Goal: Task Accomplishment & Management: Use online tool/utility

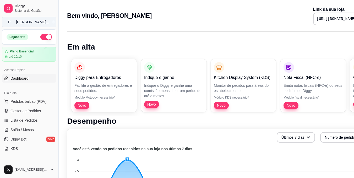
click at [51, 22] on button "P [PERSON_NAME] ..." at bounding box center [29, 22] width 54 height 10
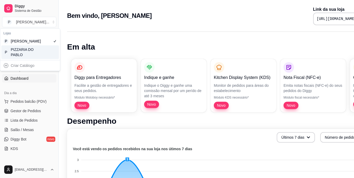
click at [23, 57] on div "PIZZARIA DO PABLO" at bounding box center [23, 52] width 24 height 10
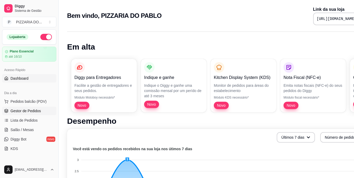
click at [28, 110] on span "Gestor de Pedidos" at bounding box center [25, 110] width 30 height 5
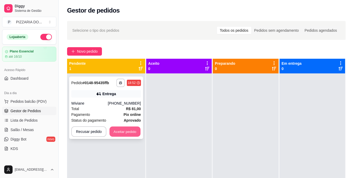
click at [125, 131] on button "Aceitar pedido" at bounding box center [125, 132] width 31 height 10
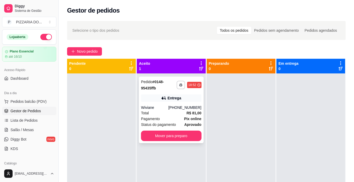
click at [157, 115] on div "Total R$ 81,00" at bounding box center [171, 113] width 60 height 6
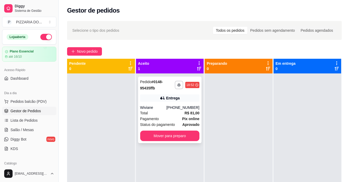
click at [157, 115] on div "feito há 2 minutos Horário do pedido [DATE] 18:52 Status do pedido ACEITO Nome …" at bounding box center [177, 90] width 142 height 114
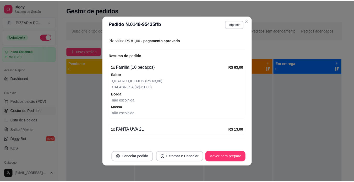
scroll to position [155, 0]
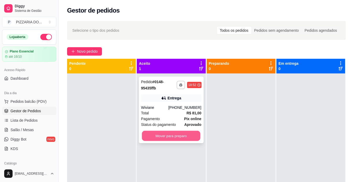
click at [166, 136] on button "Mover para preparo" at bounding box center [171, 136] width 58 height 10
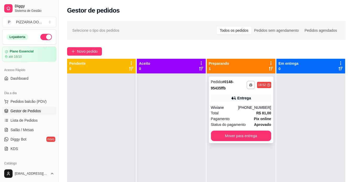
click at [227, 112] on div "Total R$ 81,00" at bounding box center [241, 113] width 60 height 6
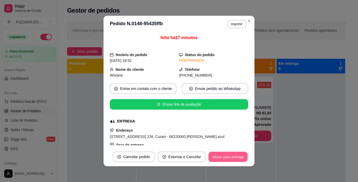
click at [224, 153] on button "Mover para entrega" at bounding box center [227, 157] width 39 height 10
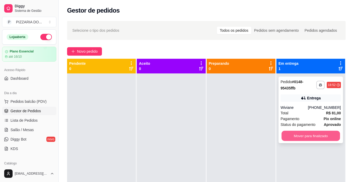
click at [297, 134] on button "Mover para finalizado" at bounding box center [311, 136] width 58 height 10
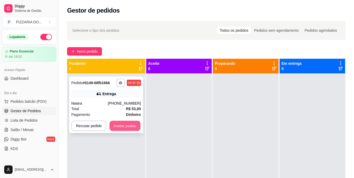
click at [129, 129] on button "Aceitar pedido" at bounding box center [125, 126] width 31 height 10
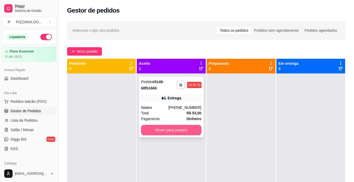
click at [145, 126] on button "Mover para preparo" at bounding box center [171, 130] width 60 height 10
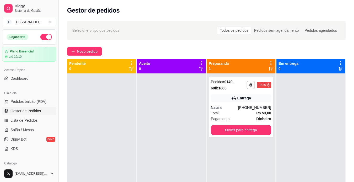
drag, startPoint x: 145, startPoint y: 126, endPoint x: 201, endPoint y: 121, distance: 56.6
click at [147, 127] on div at bounding box center [171, 164] width 69 height 182
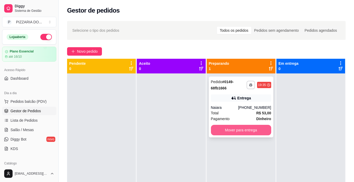
click at [243, 126] on button "Mover para entrega" at bounding box center [241, 130] width 60 height 10
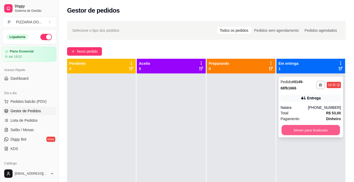
click at [313, 127] on button "Mover para finalizado" at bounding box center [311, 130] width 58 height 10
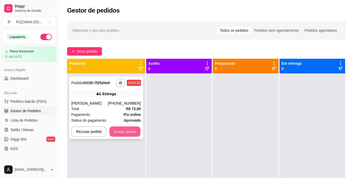
click at [119, 133] on button "Aceitar pedido" at bounding box center [125, 132] width 31 height 10
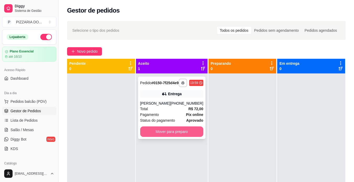
click at [160, 136] on button "Mover para preparo" at bounding box center [171, 131] width 63 height 10
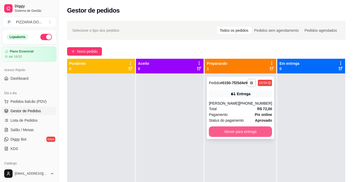
click at [245, 135] on button "Mover para entrega" at bounding box center [240, 131] width 63 height 10
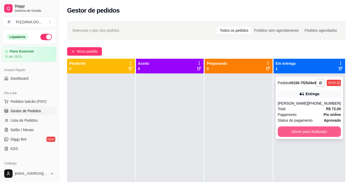
click at [305, 137] on button "Mover para finalizado" at bounding box center [309, 131] width 63 height 10
